Goal: Task Accomplishment & Management: Manage account settings

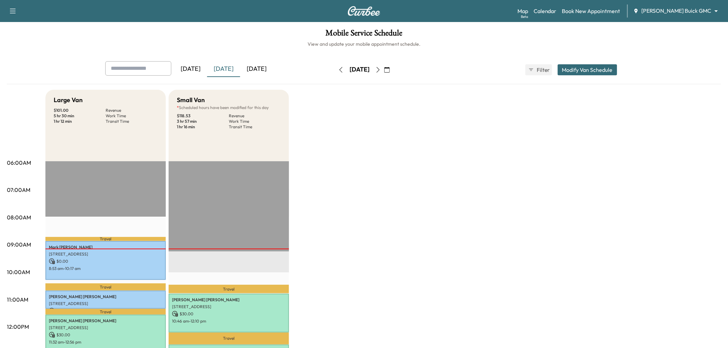
scroll to position [191, 0]
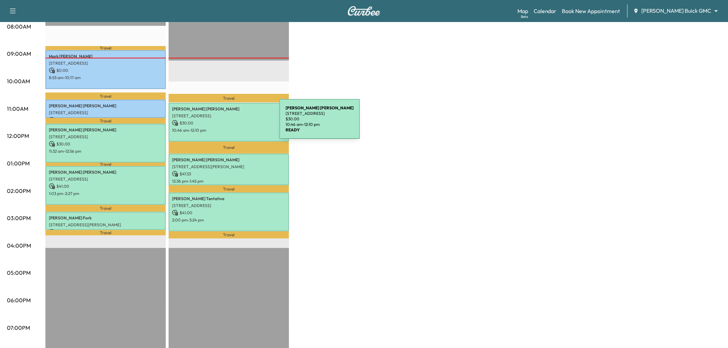
click at [228, 122] on p "$ 30.00" at bounding box center [229, 123] width 114 height 6
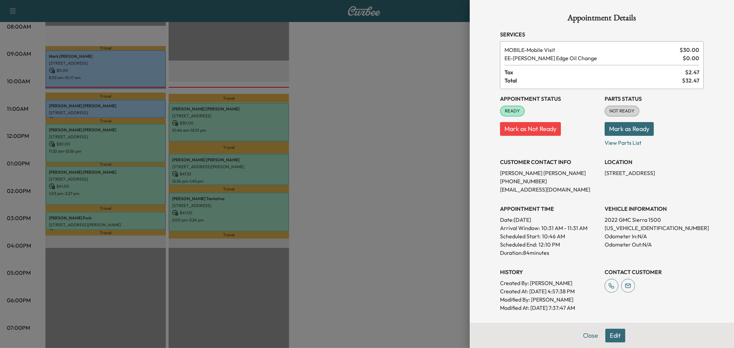
click at [389, 159] on div at bounding box center [367, 174] width 734 height 348
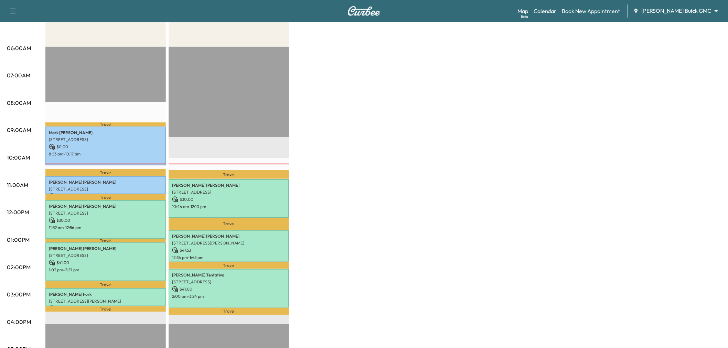
scroll to position [0, 0]
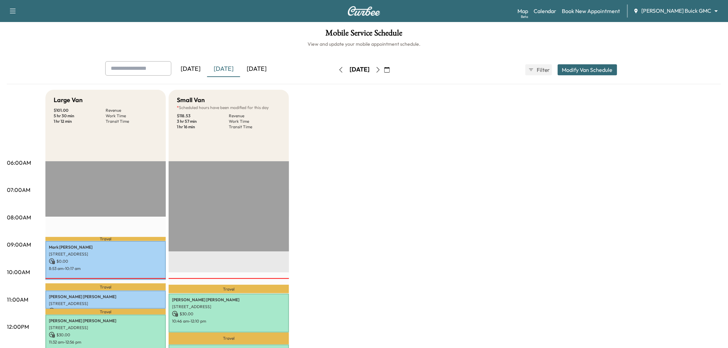
click at [226, 70] on div "[DATE]" at bounding box center [223, 69] width 33 height 16
click at [229, 66] on div "[DATE]" at bounding box center [223, 69] width 33 height 16
click at [230, 66] on div "[DATE]" at bounding box center [223, 69] width 33 height 16
click at [435, 234] on div "Large Van $ 101.00 Revenue 5 hr 30 min Work Time 1 hr 12 min Transit Time Trave…" at bounding box center [383, 348] width 676 height 516
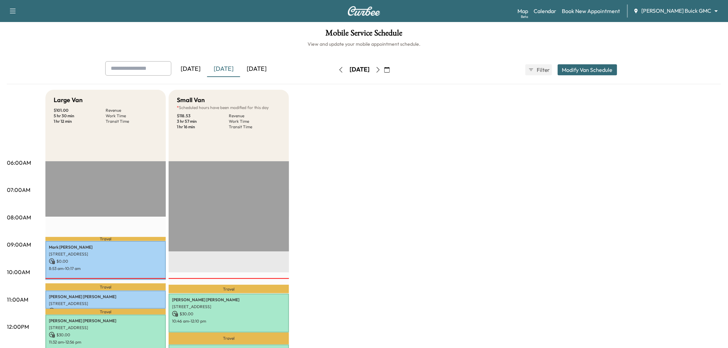
scroll to position [153, 0]
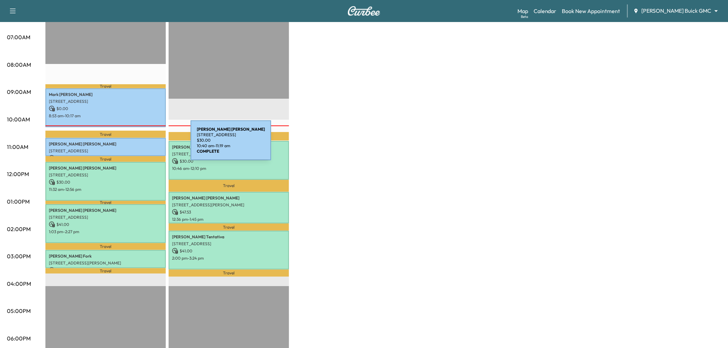
click at [139, 145] on p "[PERSON_NAME]" at bounding box center [106, 144] width 114 height 6
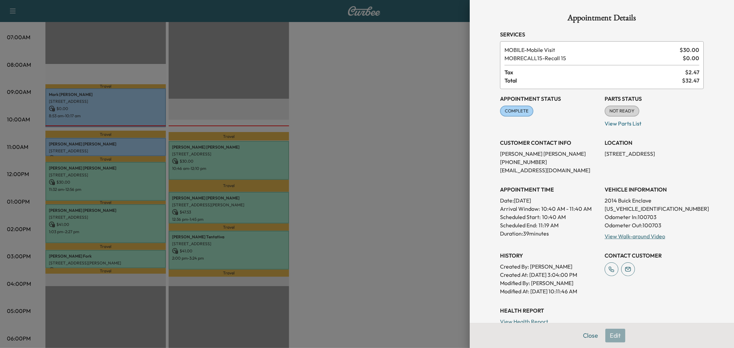
click at [346, 156] on div at bounding box center [367, 174] width 734 height 348
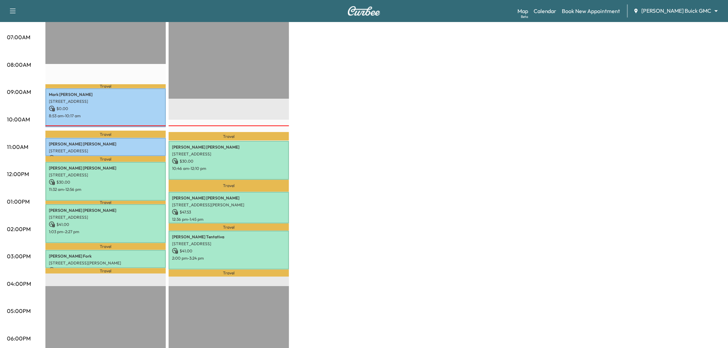
click at [327, 198] on div "Large Van $ 101.00 Revenue 5 hr 30 min Work Time 1 hr 12 min Transit Time Trave…" at bounding box center [383, 195] width 676 height 516
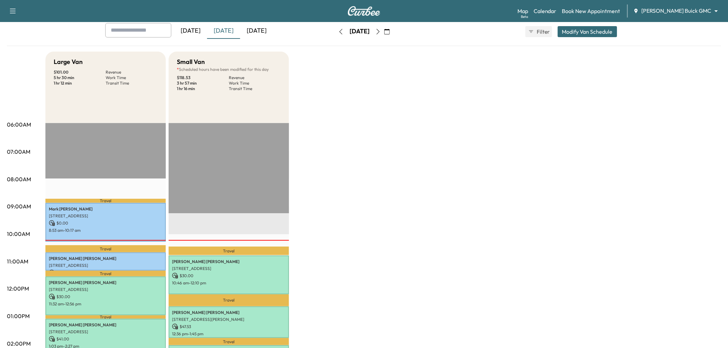
click at [221, 22] on div "Mobile Service Schedule View and update your mobile appointment schedule. [DATE…" at bounding box center [364, 279] width 728 height 591
click at [225, 30] on div "[DATE]" at bounding box center [223, 31] width 33 height 16
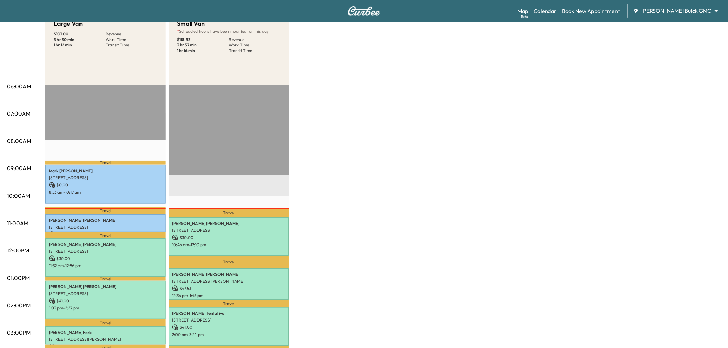
scroll to position [0, 0]
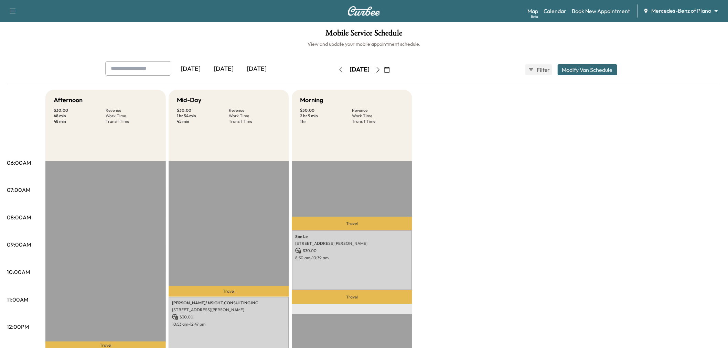
click at [229, 63] on div "[DATE]" at bounding box center [223, 69] width 33 height 16
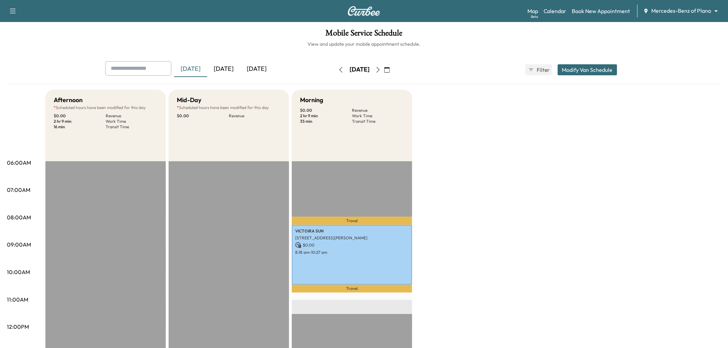
drag, startPoint x: 222, startPoint y: 62, endPoint x: 226, endPoint y: 68, distance: 7.2
click at [224, 62] on div "[DATE]" at bounding box center [223, 69] width 33 height 16
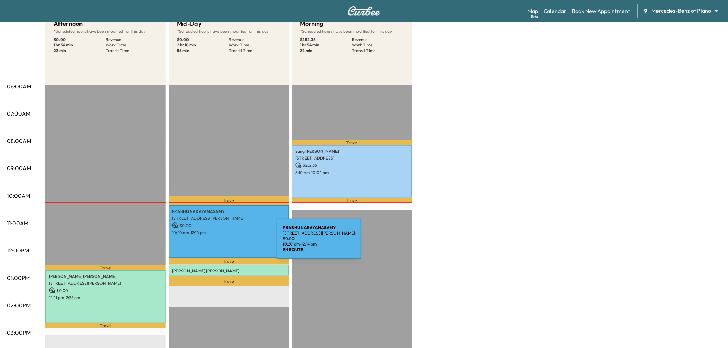
scroll to position [115, 0]
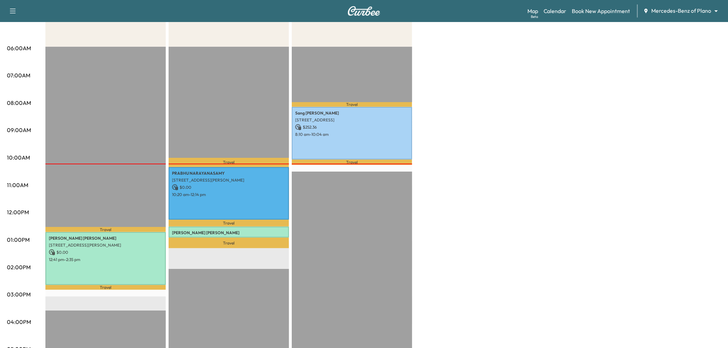
click at [479, 175] on div "Afternoon * Scheduled hours have been modified for this day $ 0.00 Revenue 1 hr…" at bounding box center [383, 233] width 676 height 516
